Goal: Task Accomplishment & Management: Complete application form

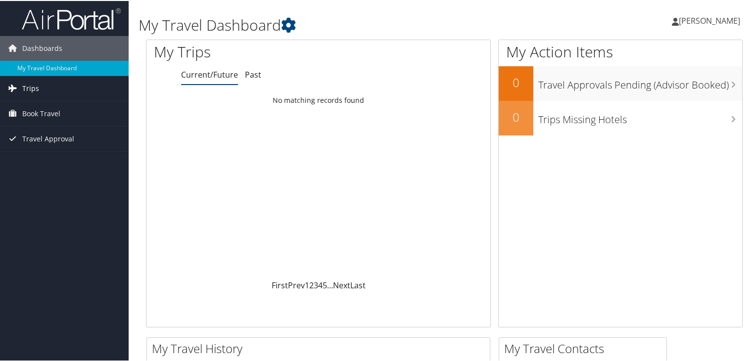
click at [34, 87] on span "Trips" at bounding box center [30, 87] width 17 height 25
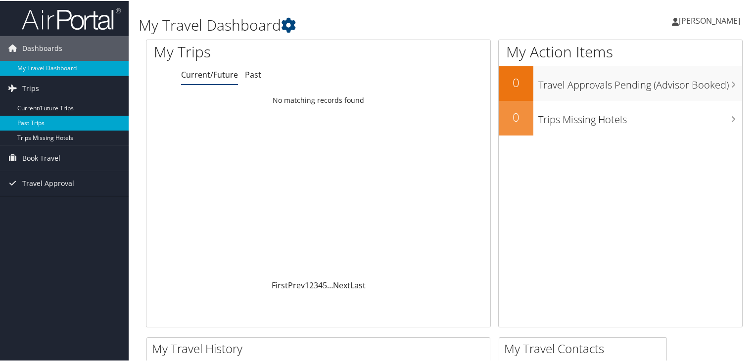
click at [35, 120] on link "Past Trips" at bounding box center [64, 122] width 129 height 15
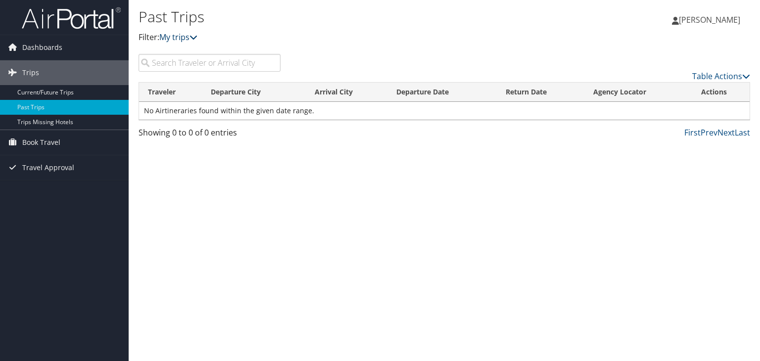
click at [196, 40] on icon at bounding box center [193, 37] width 8 height 8
click at [197, 35] on icon at bounding box center [193, 37] width 8 height 8
click at [197, 37] on icon at bounding box center [193, 37] width 8 height 8
click at [69, 88] on link "Current/Future Trips" at bounding box center [64, 92] width 129 height 15
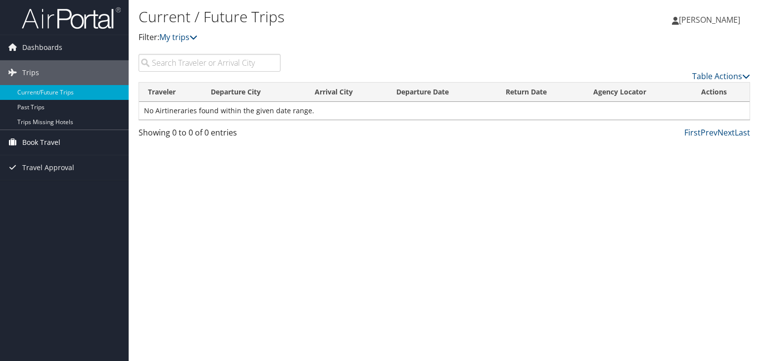
click at [34, 139] on span "Book Travel" at bounding box center [41, 142] width 38 height 25
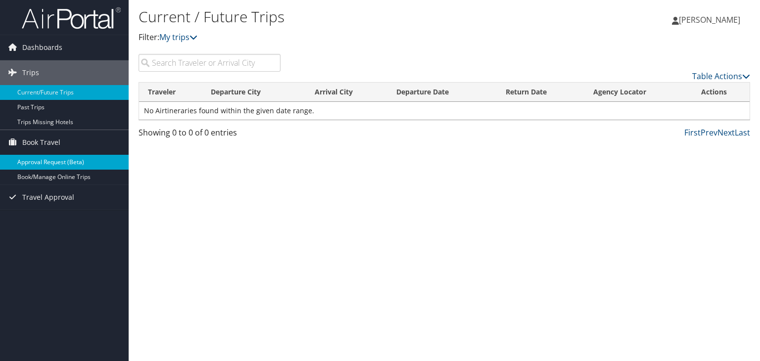
click at [42, 161] on link "Approval Request (Beta)" at bounding box center [64, 162] width 129 height 15
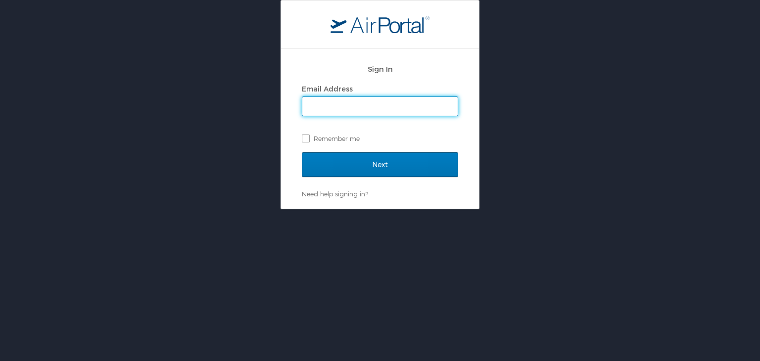
click at [383, 97] on input "Email Address" at bounding box center [379, 106] width 155 height 19
type input "[EMAIL_ADDRESS][PERSON_NAME][DOMAIN_NAME]"
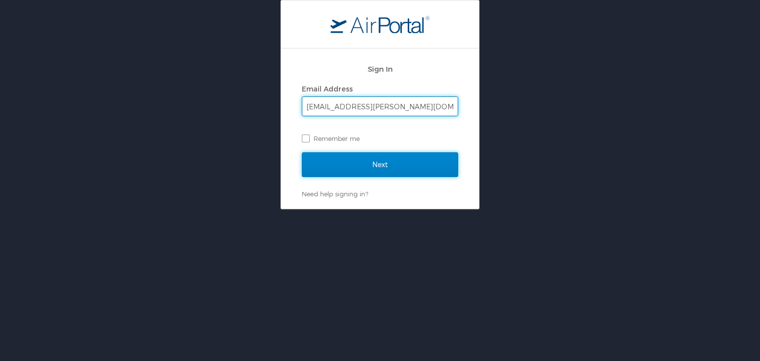
click at [356, 161] on input "Next" at bounding box center [380, 164] width 156 height 25
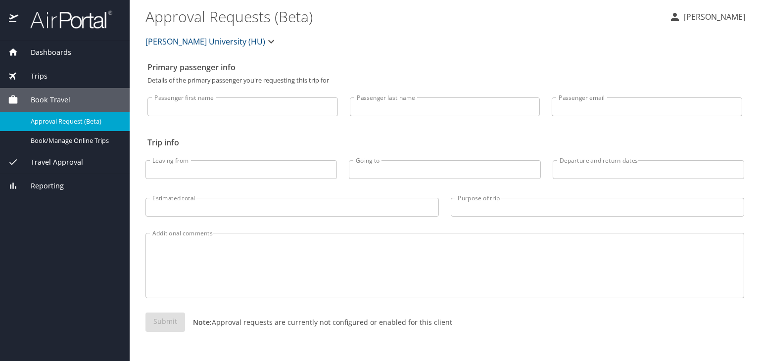
click at [172, 102] on input "Passenger first name" at bounding box center [242, 106] width 190 height 19
type input "Andre"
type input ";"
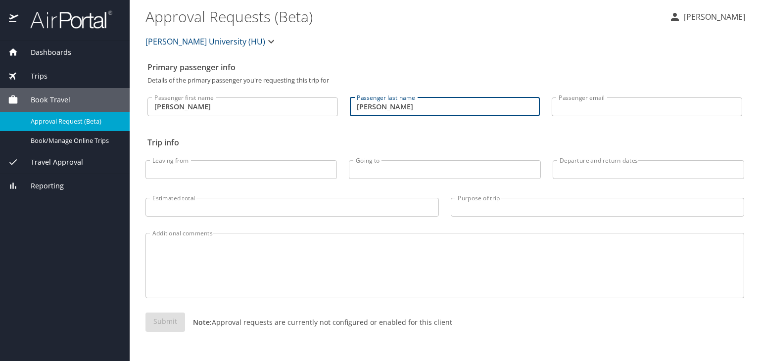
type input "Lane Jr"
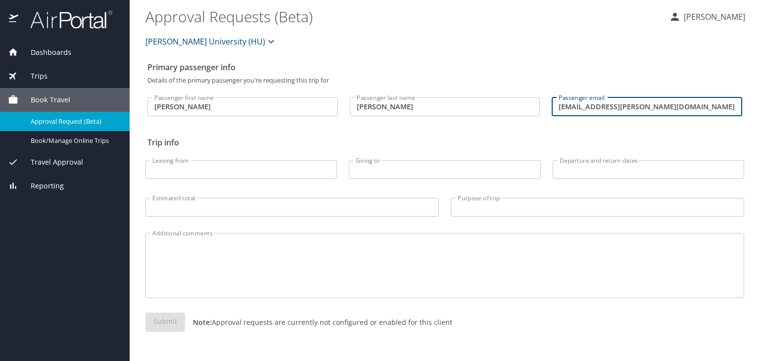
type input "andre.lane@howard.edu"
click at [223, 179] on input "Leaving from" at bounding box center [240, 169] width 191 height 19
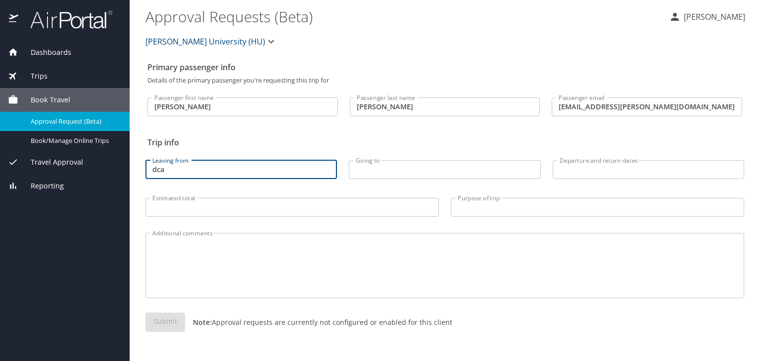
click at [354, 172] on input "Going to" at bounding box center [444, 169] width 191 height 19
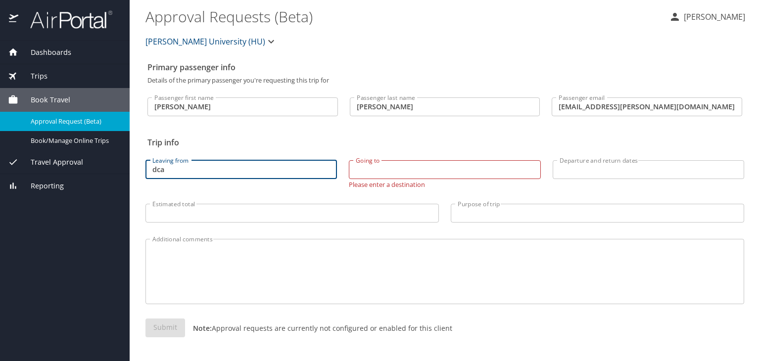
click at [203, 170] on input "dca" at bounding box center [240, 169] width 191 height 19
type input "W"
type input "DCA"
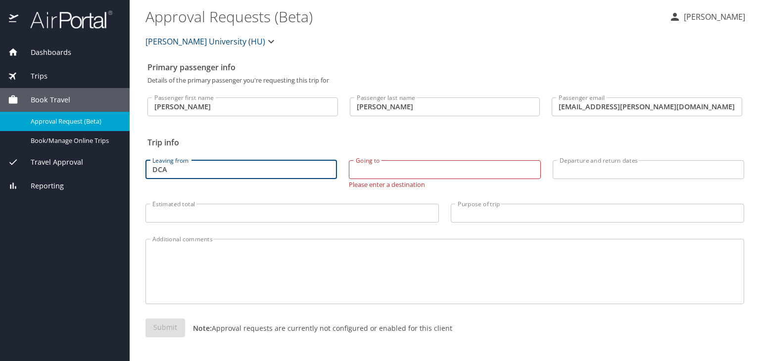
click at [370, 167] on input "Going to" at bounding box center [444, 169] width 191 height 19
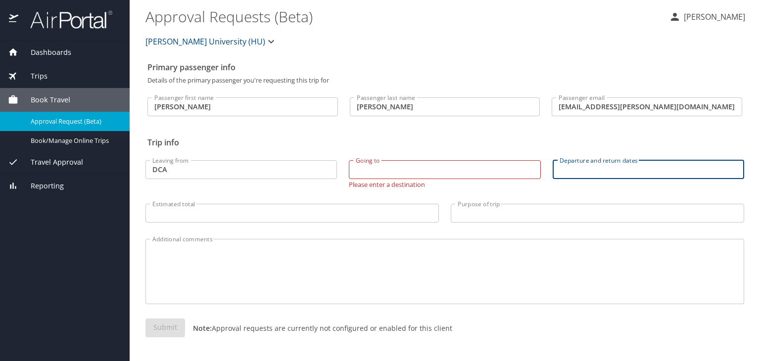
click at [559, 173] on input "Departure and return dates" at bounding box center [648, 169] width 191 height 19
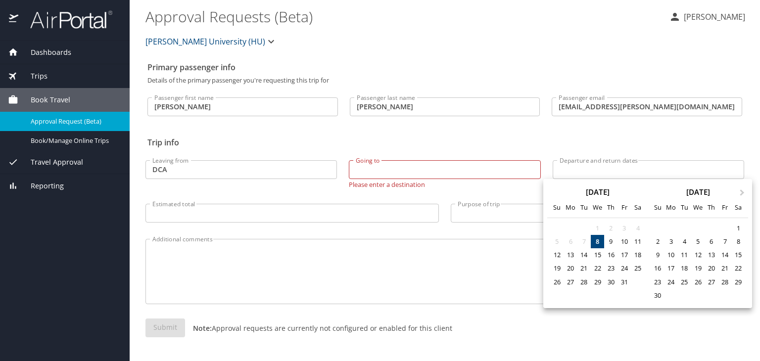
click at [466, 167] on div at bounding box center [380, 180] width 760 height 361
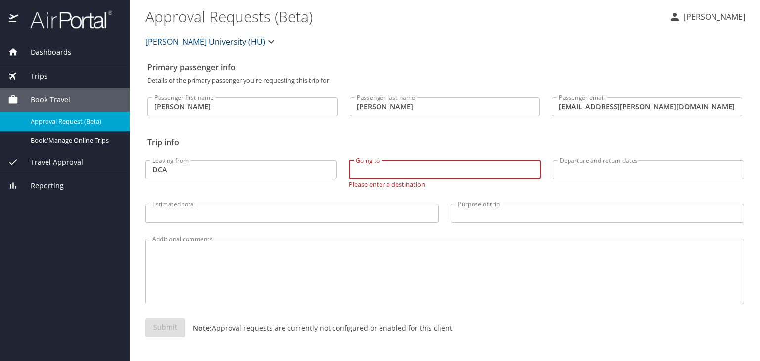
click at [404, 169] on input "Going to" at bounding box center [444, 169] width 191 height 19
type input "IAH"
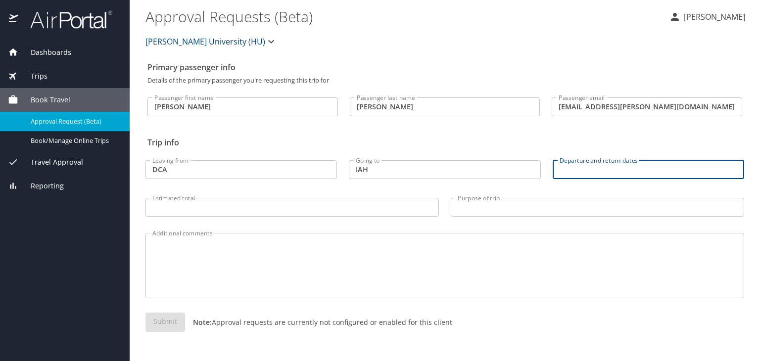
click at [586, 166] on input "Departure and return dates" at bounding box center [648, 169] width 191 height 19
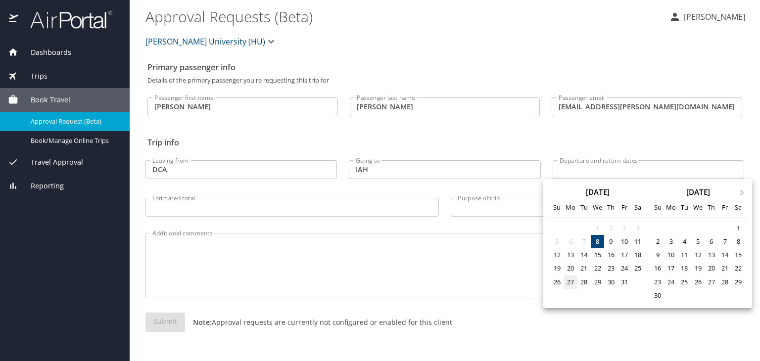
click at [572, 282] on div "27" at bounding box center [570, 282] width 13 height 13
click at [626, 283] on div "31" at bounding box center [623, 282] width 13 height 13
type input "10/27/2025 🠦 10/31/2025"
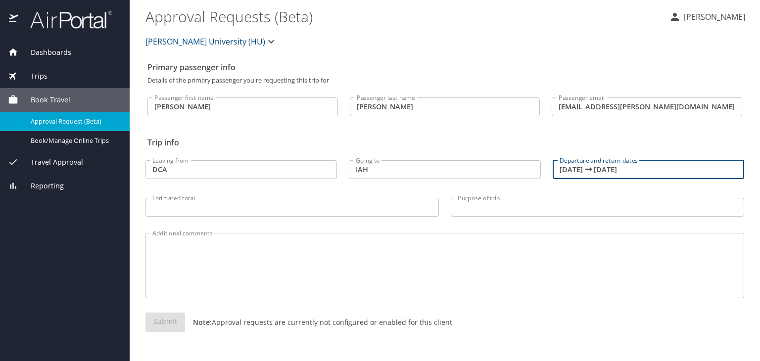
click at [283, 204] on input "Estimated total" at bounding box center [291, 207] width 293 height 19
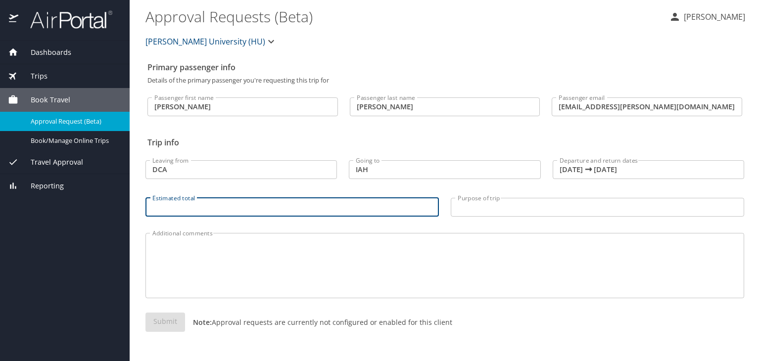
click at [213, 208] on input "Estimated total" at bounding box center [291, 207] width 293 height 19
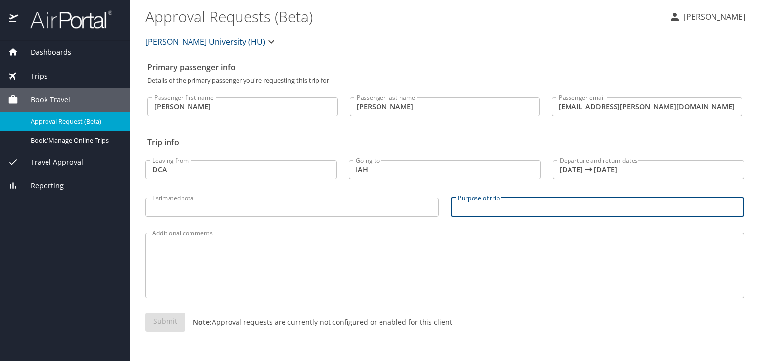
click at [489, 204] on input "Purpose of trip" at bounding box center [597, 207] width 293 height 19
type input "Howard University Delegation to AfroTech"
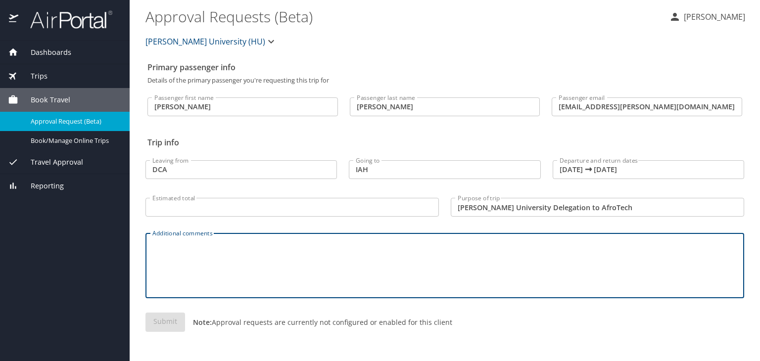
click at [287, 281] on textarea "Additional comments" at bounding box center [444, 265] width 585 height 47
click at [172, 203] on input "Estimated total" at bounding box center [291, 207] width 293 height 19
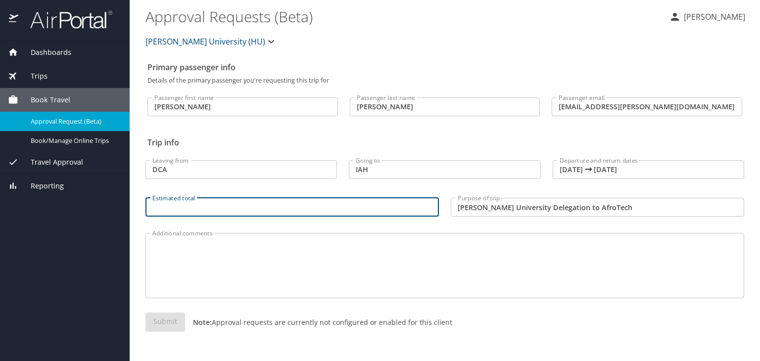
click at [192, 167] on input "DCA" at bounding box center [240, 169] width 191 height 19
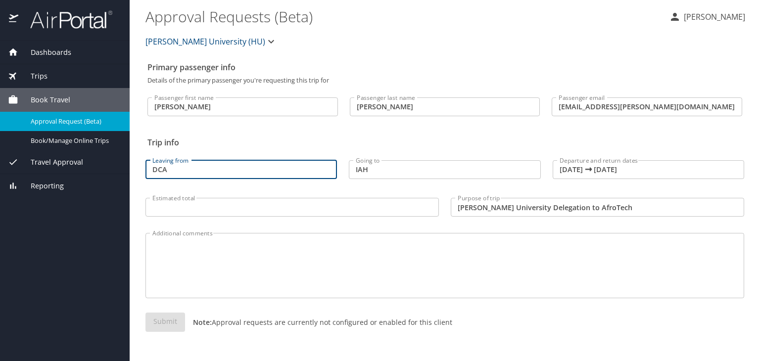
click at [192, 167] on input "DCA" at bounding box center [240, 169] width 191 height 19
type input "Washington, DC"
click at [391, 169] on input "IAH" at bounding box center [444, 169] width 191 height 19
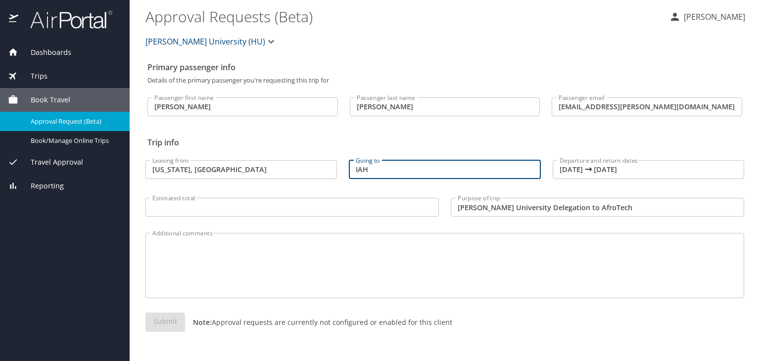
click at [391, 169] on input "IAH" at bounding box center [444, 169] width 191 height 19
type input "h"
type input "Houston, DC"
click at [255, 211] on input "Estimated total" at bounding box center [291, 207] width 293 height 19
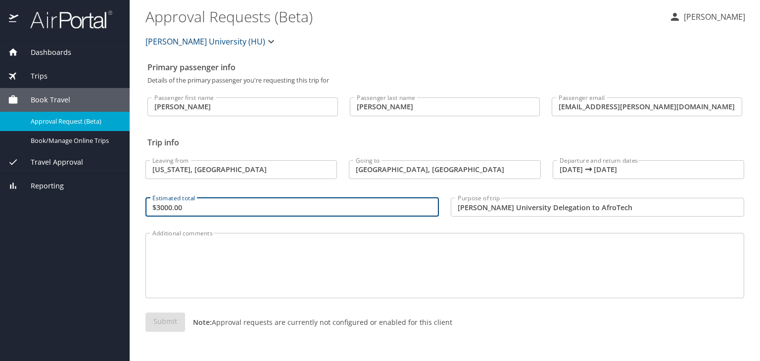
type input "$3000.00"
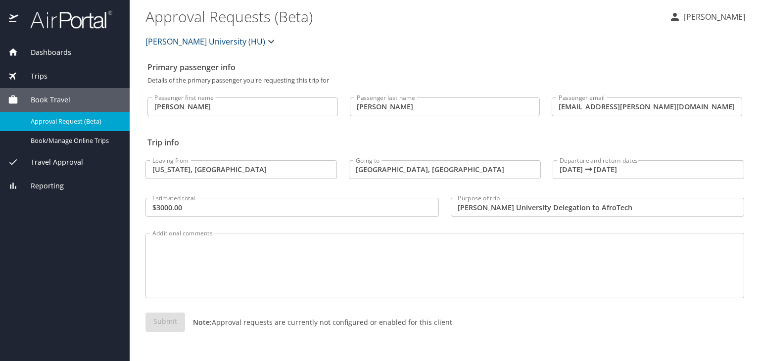
click at [192, 234] on div "Additional comments" at bounding box center [444, 265] width 599 height 65
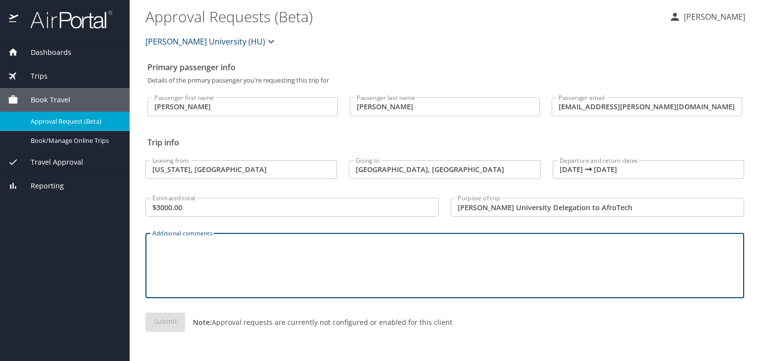
click at [363, 202] on input "$3000.00" at bounding box center [291, 207] width 293 height 19
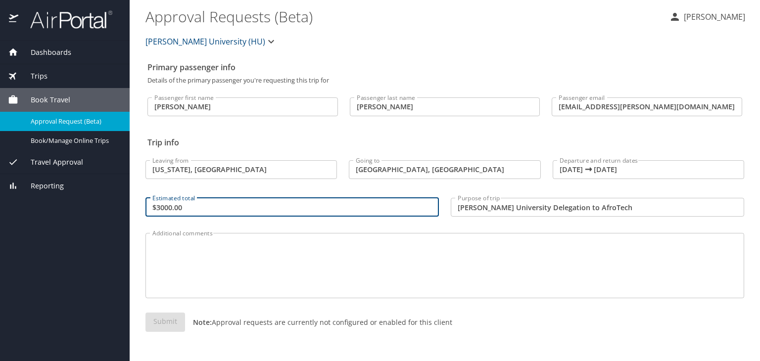
click at [198, 242] on textarea "Additional comments" at bounding box center [444, 265] width 585 height 47
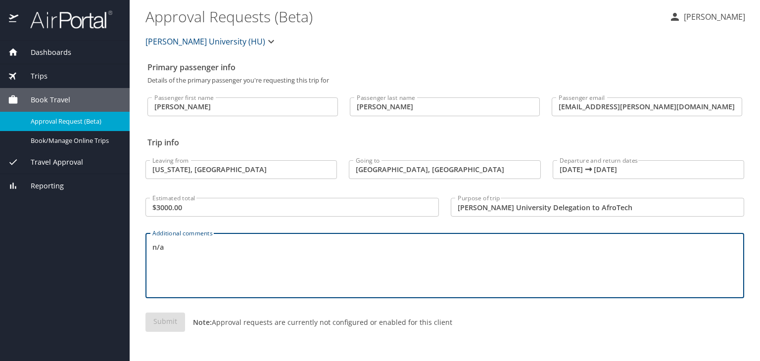
click at [227, 269] on textarea "n/a" at bounding box center [444, 265] width 585 height 47
click at [265, 272] on textarea "n/a" at bounding box center [444, 265] width 585 height 47
type textarea "n/a"
click at [270, 310] on div "Submit Note: Approval requests are currently not configured or enabled for this…" at bounding box center [445, 330] width 610 height 47
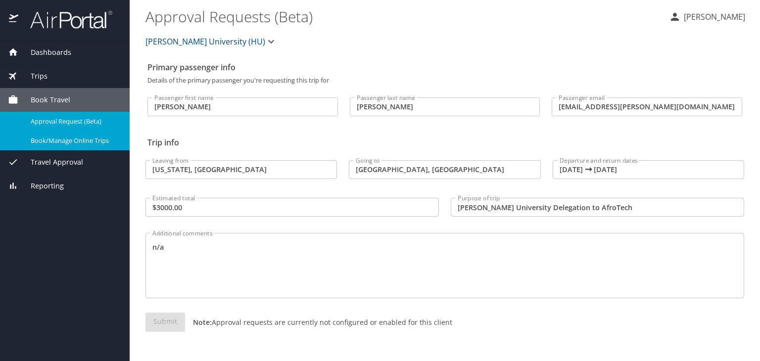
click at [75, 138] on span "Book/Manage Online Trips" at bounding box center [74, 140] width 87 height 9
